Goal: Transaction & Acquisition: Purchase product/service

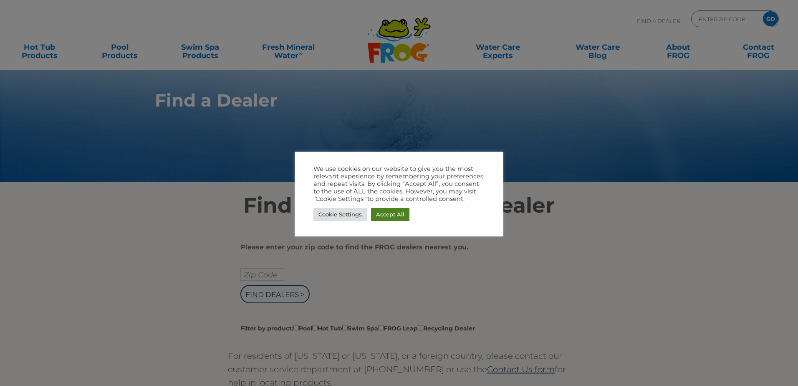
click at [392, 211] on link "Accept All" at bounding box center [390, 214] width 38 height 13
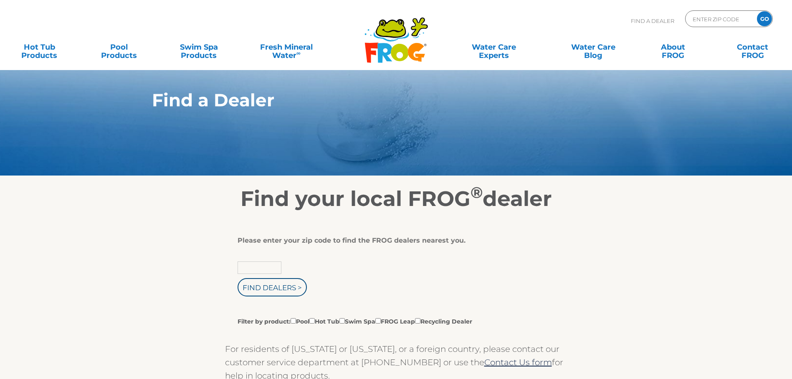
click at [257, 272] on input "text" at bounding box center [259, 268] width 44 height 13
type input "39208"
click at [264, 290] on input "Find Dealers >" at bounding box center [271, 287] width 69 height 18
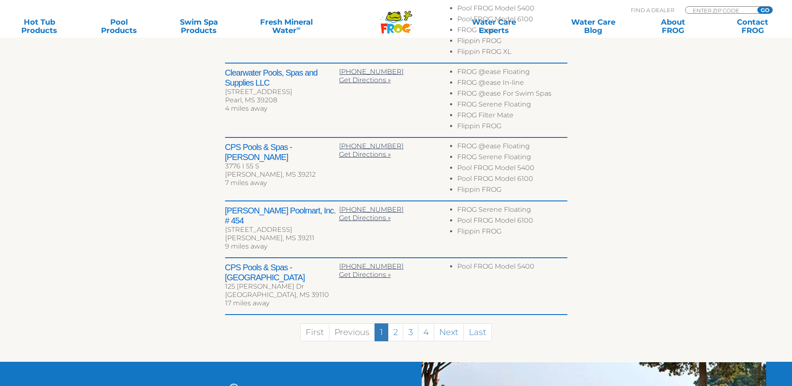
scroll to position [209, 0]
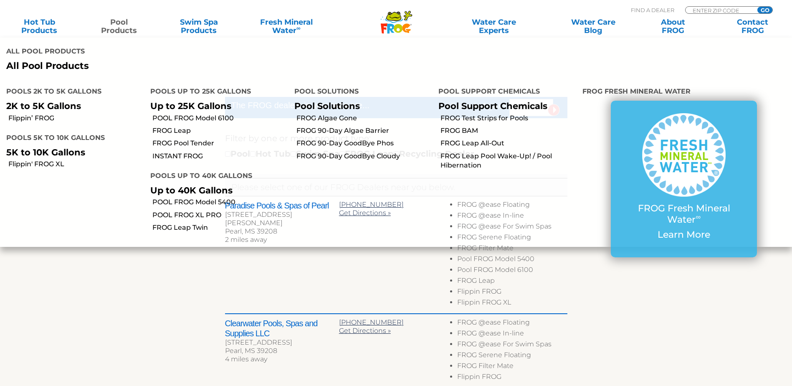
click at [118, 25] on link "Pool Products" at bounding box center [119, 26] width 62 height 17
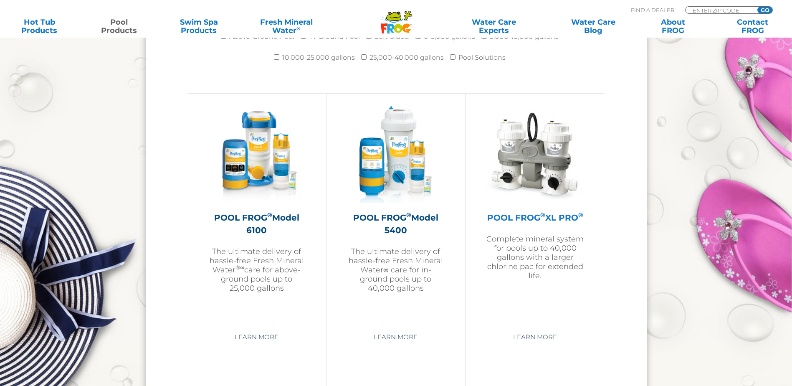
scroll to position [1210, 0]
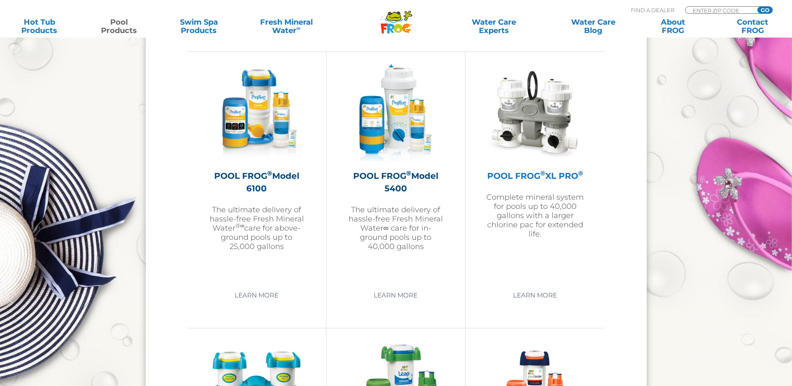
click at [541, 125] on img at bounding box center [535, 112] width 97 height 97
